Goal: Transaction & Acquisition: Purchase product/service

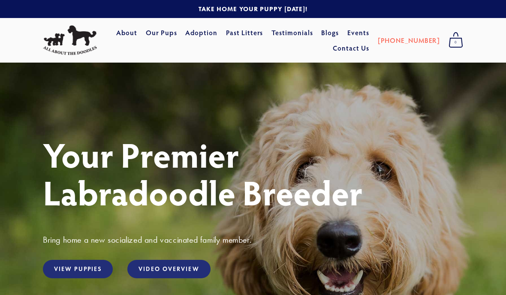
click at [67, 267] on link "View Puppies" at bounding box center [78, 269] width 70 height 18
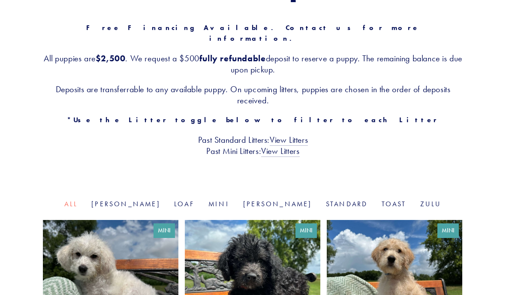
scroll to position [139, 0]
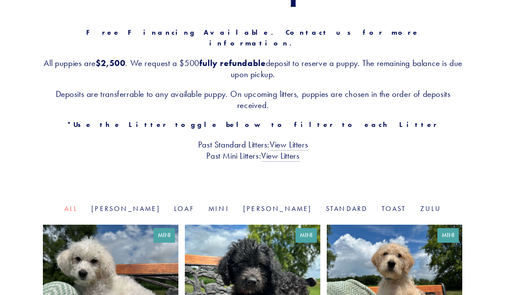
click at [289, 151] on link "View Litters" at bounding box center [280, 156] width 38 height 11
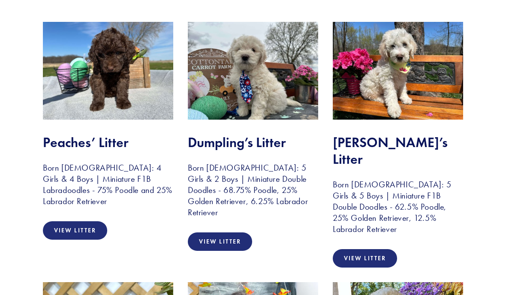
scroll to position [174, 0]
click at [53, 233] on link "View Litter" at bounding box center [75, 230] width 64 height 18
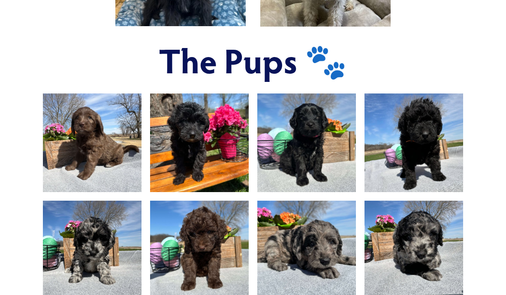
scroll to position [534, 0]
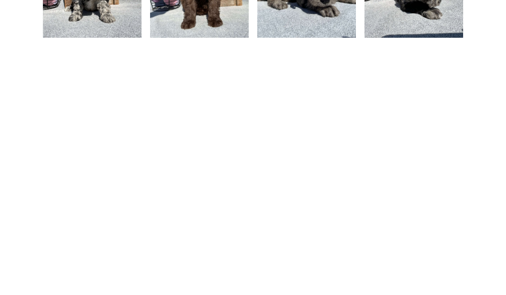
scroll to position [591, 0]
